Goal: Find specific page/section: Find specific page/section

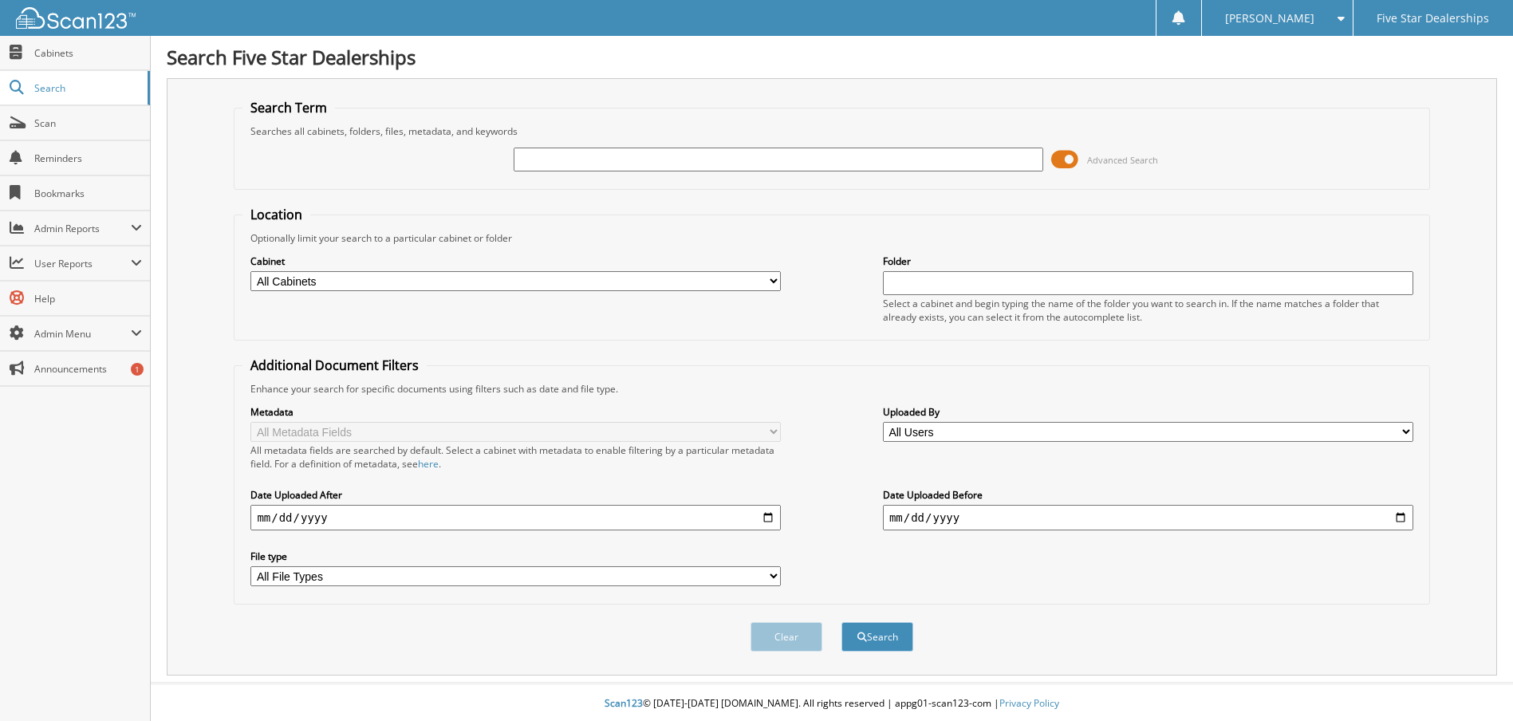
click at [719, 153] on input "text" at bounding box center [779, 160] width 530 height 24
type input "71798"
click at [841, 622] on button "Search" at bounding box center [877, 637] width 72 height 30
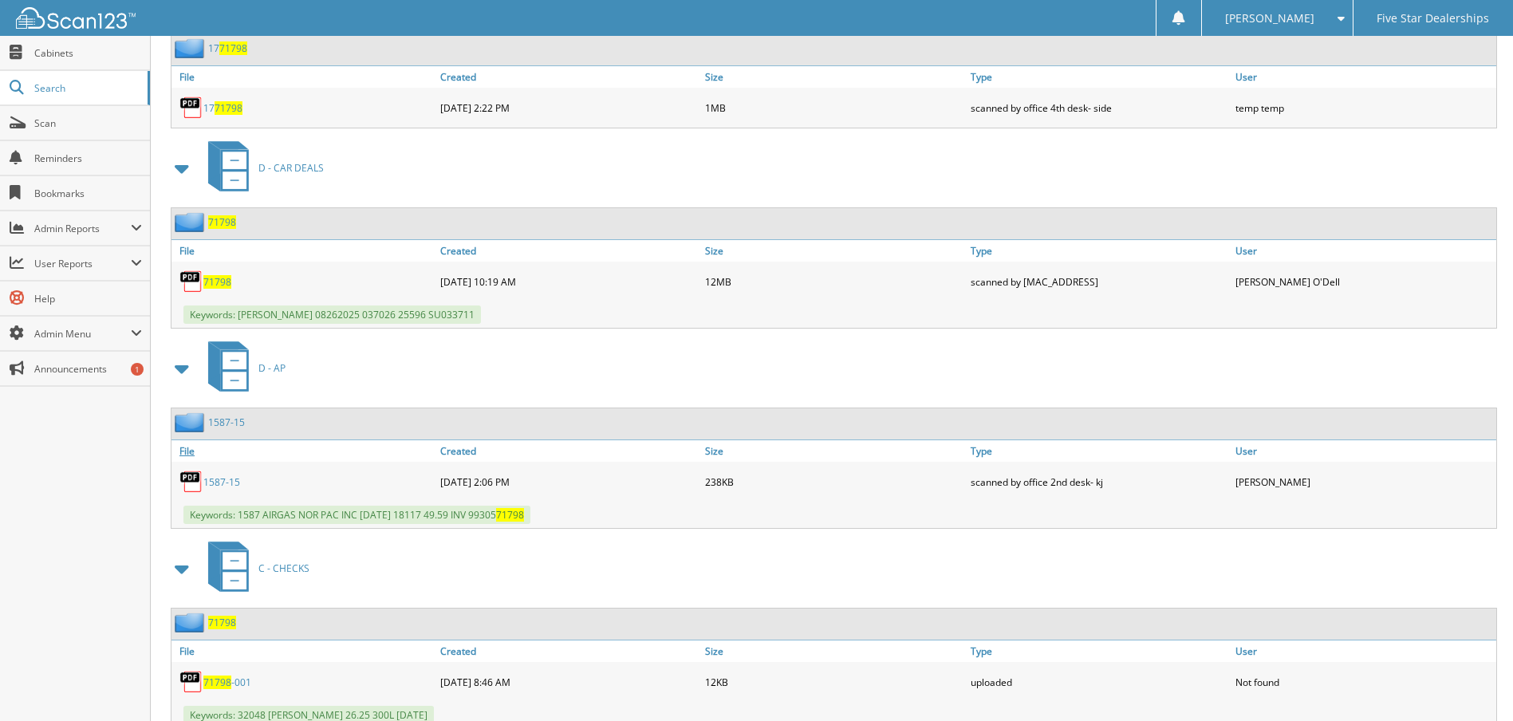
scroll to position [3509, 0]
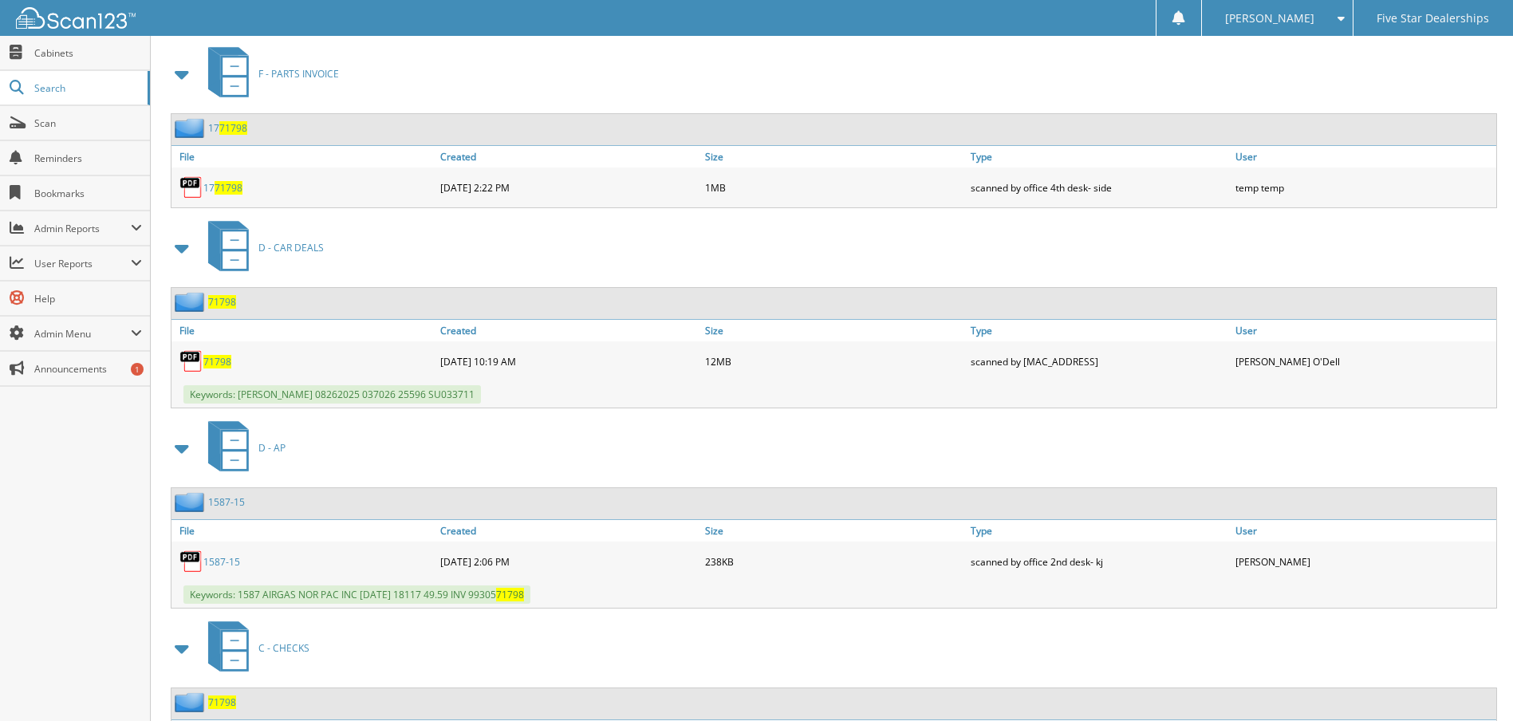
click at [226, 365] on span "71798" at bounding box center [217, 362] width 28 height 14
click at [214, 361] on span "71798" at bounding box center [217, 362] width 28 height 14
click at [224, 301] on span "71798" at bounding box center [222, 302] width 28 height 14
